Goal: Task Accomplishment & Management: Use online tool/utility

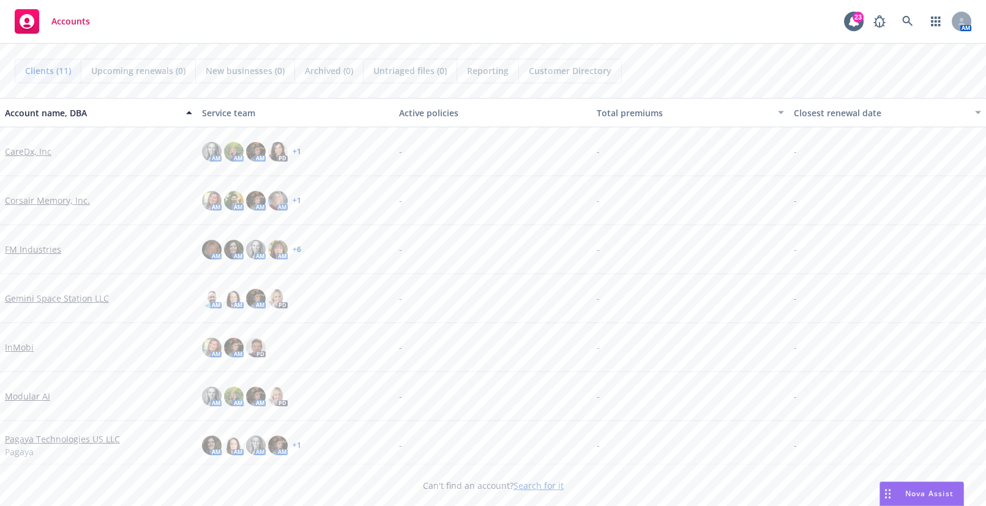
click at [47, 201] on link "Corsair Memory, Inc." at bounding box center [47, 200] width 85 height 13
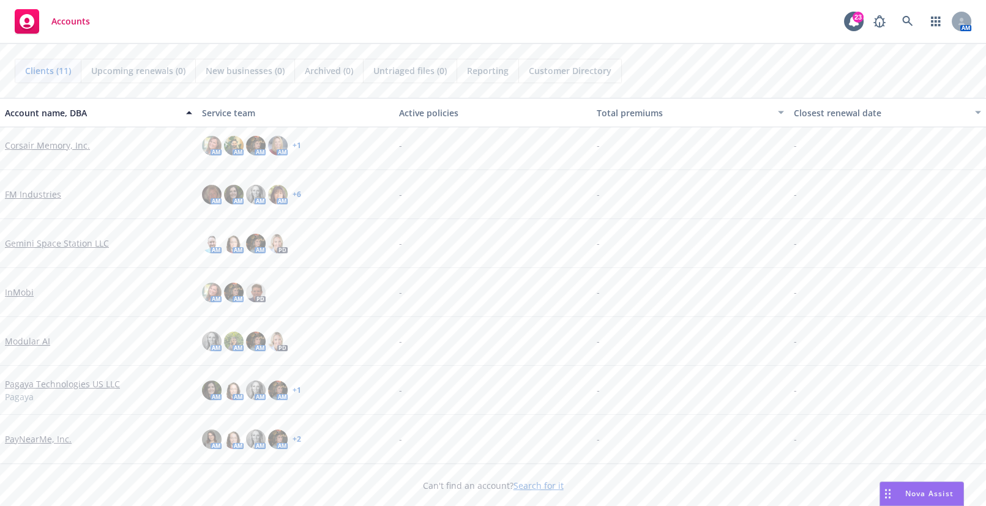
click at [36, 339] on link "Modular AI" at bounding box center [27, 341] width 45 height 13
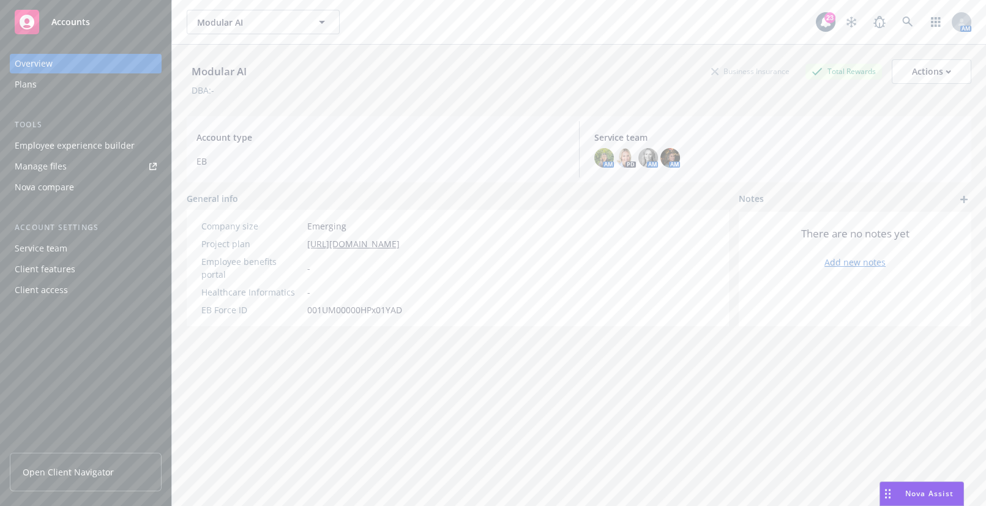
click at [60, 140] on div "Employee experience builder" at bounding box center [75, 146] width 120 height 20
drag, startPoint x: 822, startPoint y: 408, endPoint x: 462, endPoint y: 348, distance: 364.2
click at [822, 408] on div "Modular AI Business Insurance Total Rewards Actions DBA: - Account type EB Serv…" at bounding box center [579, 291] width 785 height 492
drag, startPoint x: 732, startPoint y: 381, endPoint x: 500, endPoint y: 203, distance: 292.1
click at [732, 381] on div "Modular AI Business Insurance Total Rewards Actions DBA: - Account type EB Serv…" at bounding box center [579, 291] width 785 height 492
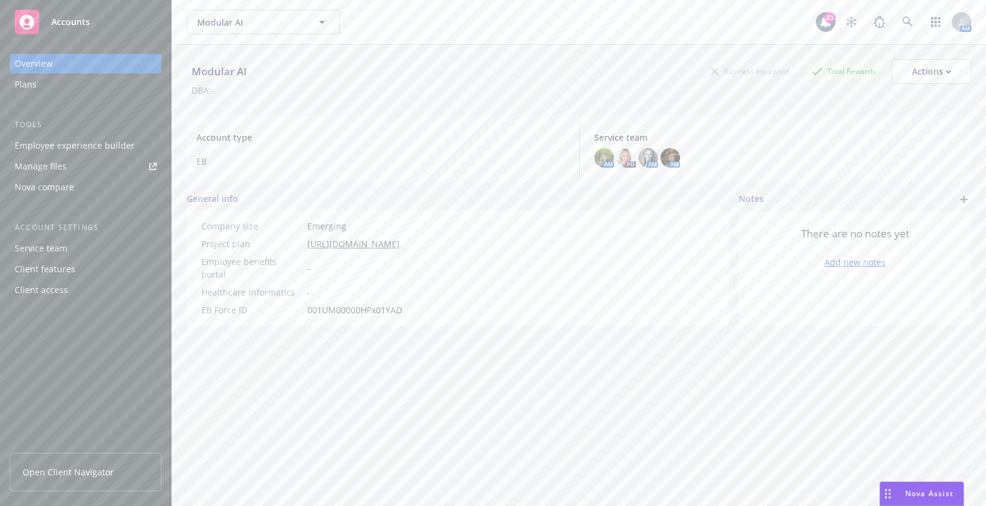
drag, startPoint x: 516, startPoint y: 436, endPoint x: 373, endPoint y: 432, distance: 142.7
click at [516, 436] on div "Modular AI Business Insurance Total Rewards Actions DBA: - Account type EB Serv…" at bounding box center [579, 291] width 785 height 492
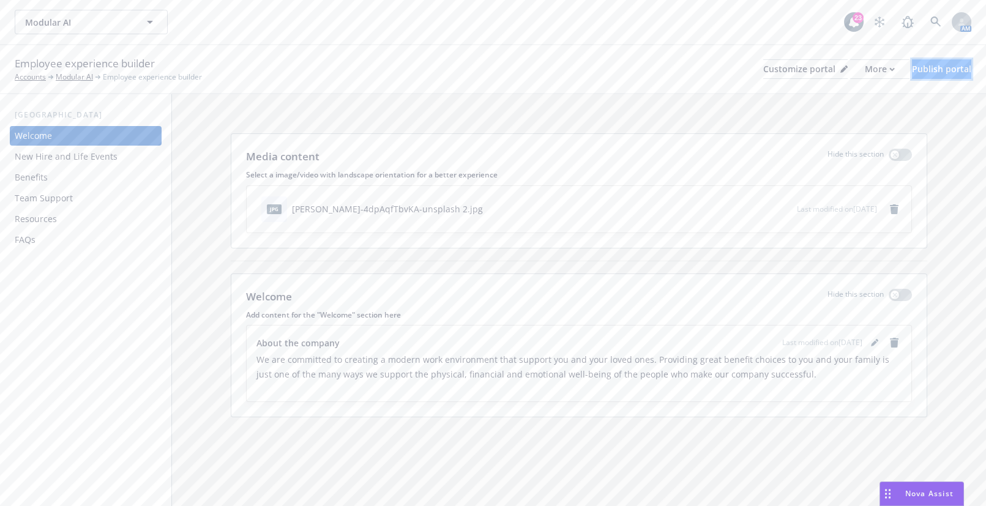
click at [945, 72] on div "Publish portal" at bounding box center [941, 69] width 59 height 18
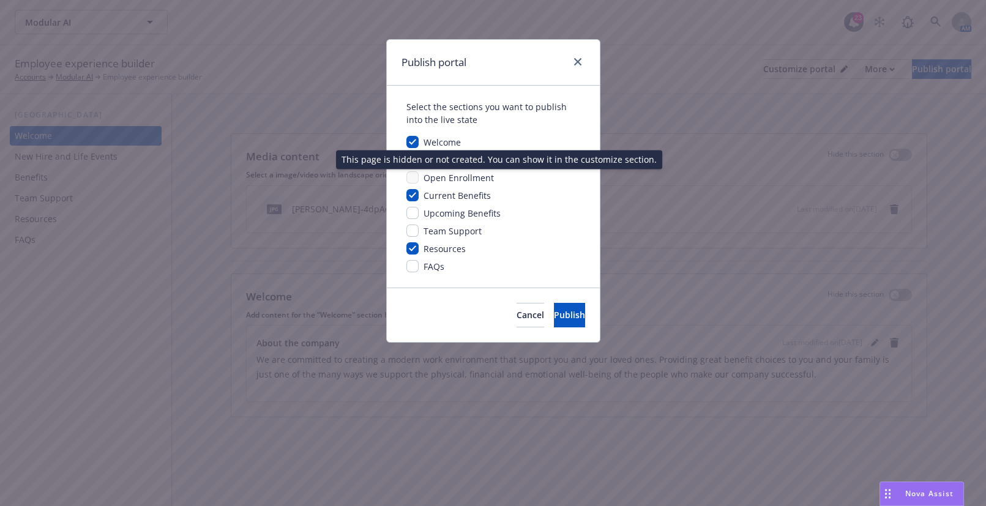
click at [459, 182] on span "Open Enrollment" at bounding box center [459, 178] width 70 height 12
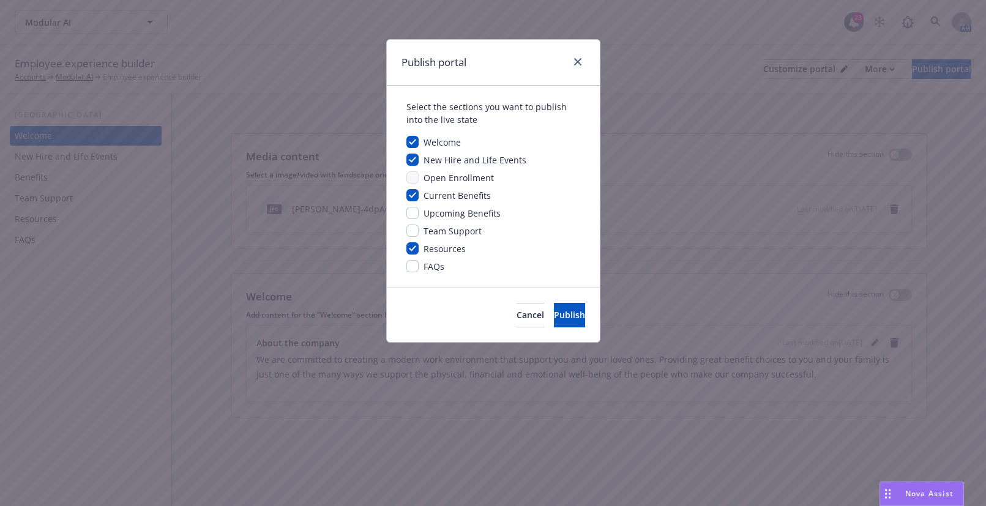
click at [476, 175] on span "Open Enrollment" at bounding box center [459, 178] width 70 height 12
click at [576, 55] on link "close" at bounding box center [578, 61] width 15 height 15
